Goal: Check status

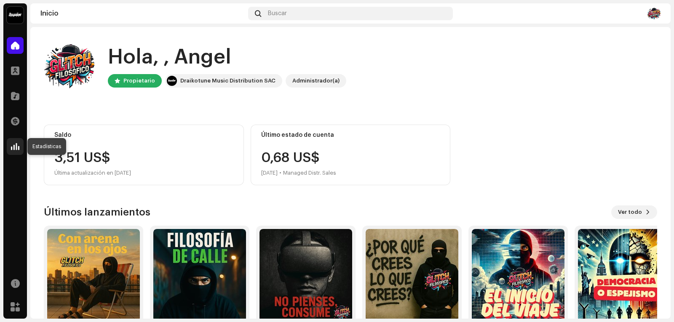
click at [11, 151] on div at bounding box center [15, 146] width 17 height 17
